Goal: Navigation & Orientation: Understand site structure

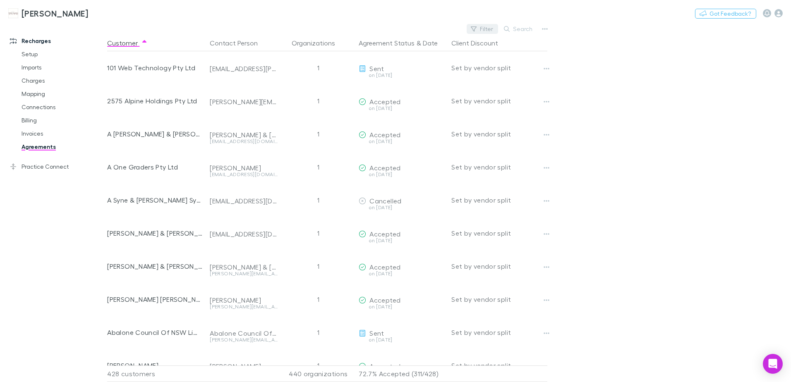
click at [484, 26] on button "Filter" at bounding box center [482, 29] width 31 height 10
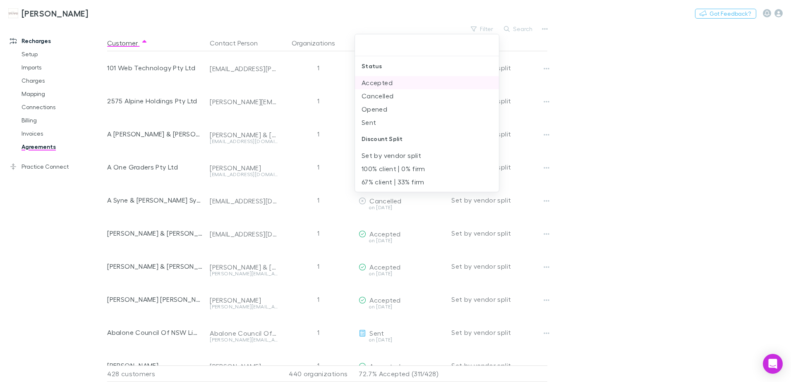
click at [389, 85] on li "Accepted" at bounding box center [427, 82] width 144 height 13
click at [491, 44] on icon "Clear" at bounding box center [490, 45] width 8 height 8
click at [488, 29] on div at bounding box center [395, 191] width 791 height 382
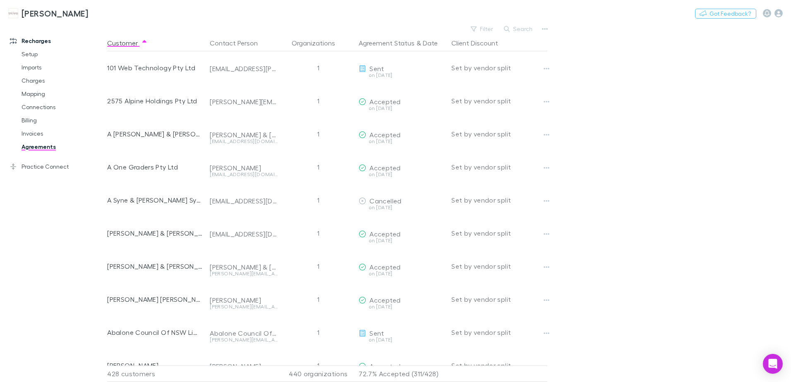
click at [488, 29] on button "Filter" at bounding box center [482, 29] width 31 height 10
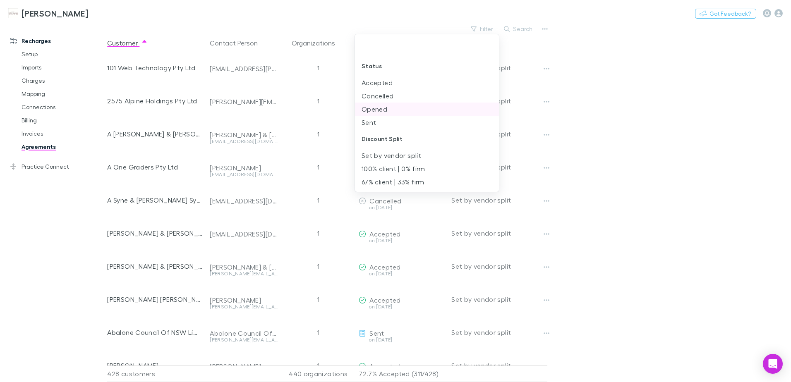
click at [386, 108] on li "Opened" at bounding box center [427, 109] width 144 height 13
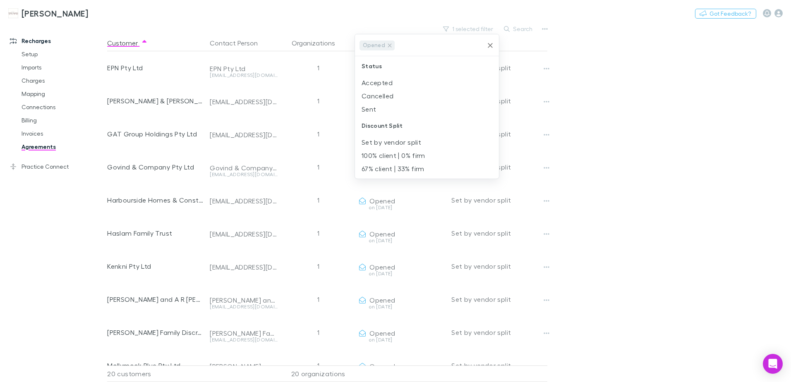
click at [386, 108] on li "Sent" at bounding box center [427, 109] width 144 height 13
click at [675, 152] on div at bounding box center [395, 191] width 791 height 382
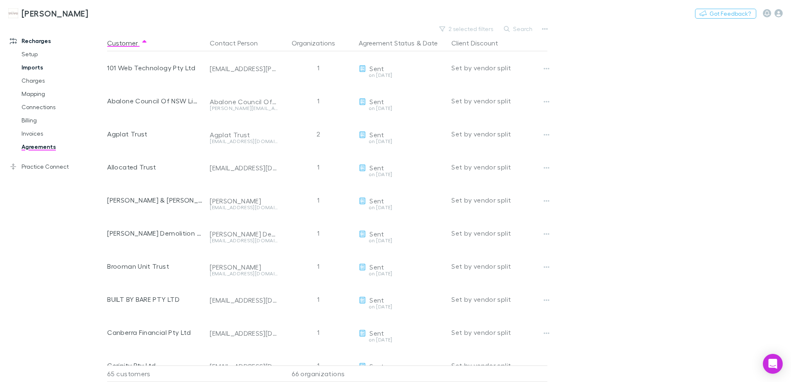
click at [35, 71] on link "Imports" at bounding box center [62, 67] width 98 height 13
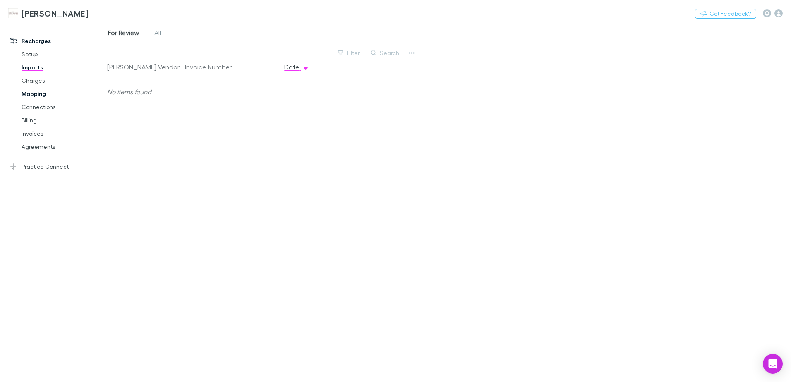
click at [38, 94] on link "Mapping" at bounding box center [62, 93] width 98 height 13
click at [40, 110] on link "Connections" at bounding box center [62, 107] width 98 height 13
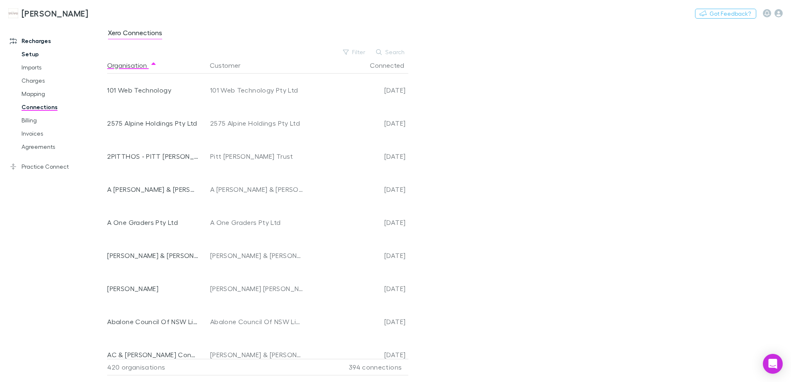
click at [30, 53] on link "Setup" at bounding box center [62, 54] width 98 height 13
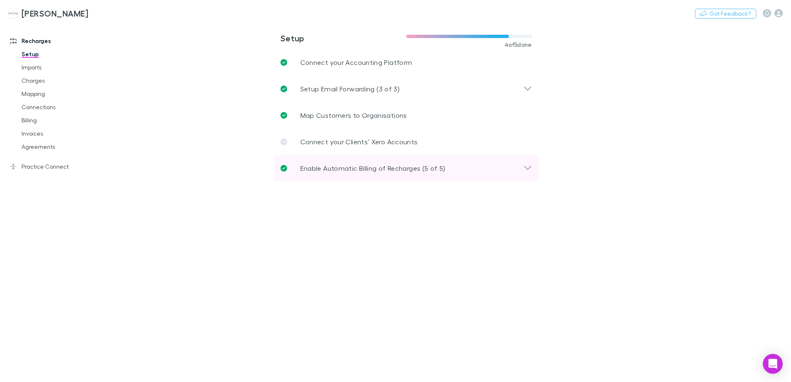
click at [531, 169] on icon at bounding box center [528, 168] width 9 height 10
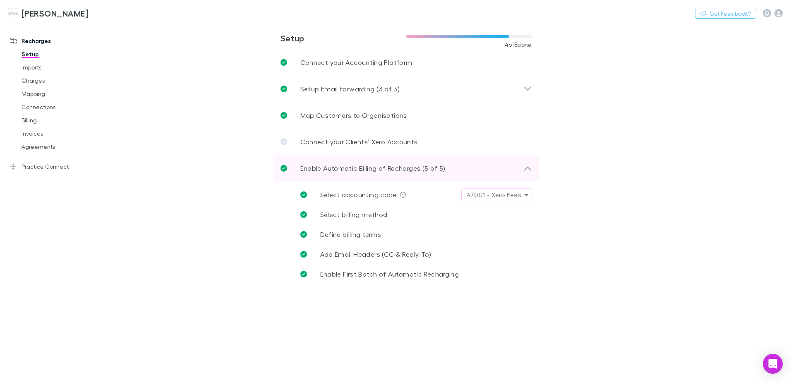
click at [531, 169] on icon at bounding box center [528, 168] width 9 height 10
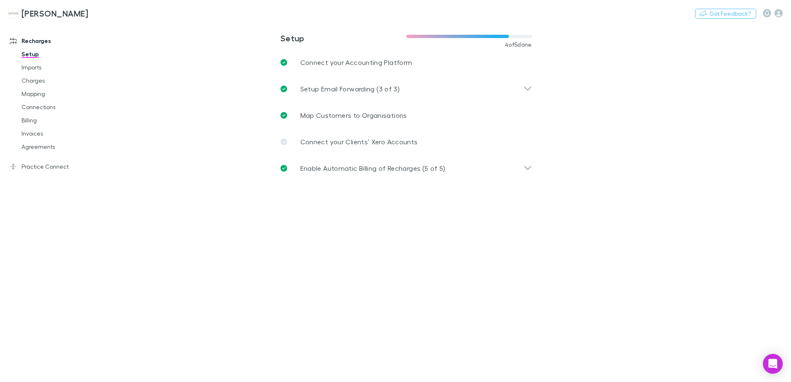
click at [43, 14] on h3 "[PERSON_NAME]" at bounding box center [55, 13] width 67 height 10
click at [47, 11] on h3 "[PERSON_NAME]" at bounding box center [55, 13] width 67 height 10
